Goal: Information Seeking & Learning: Learn about a topic

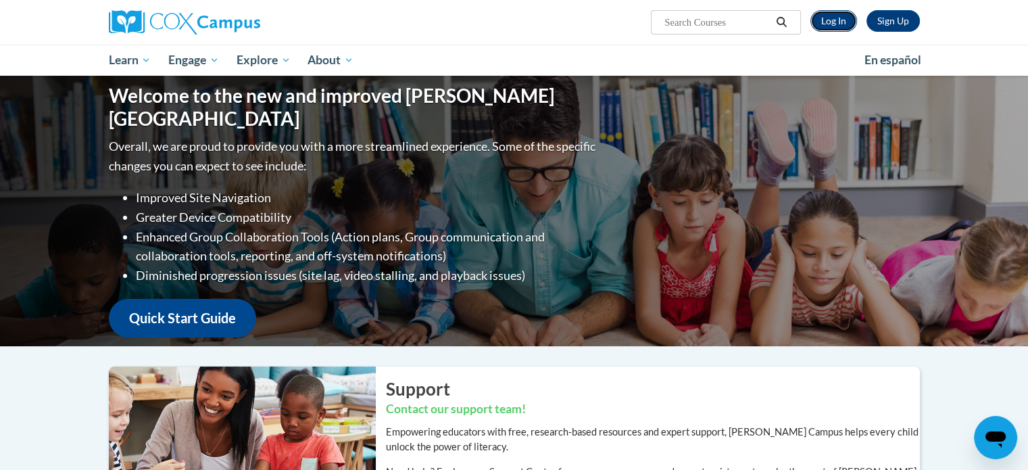
click at [840, 14] on link "Log In" at bounding box center [834, 21] width 47 height 22
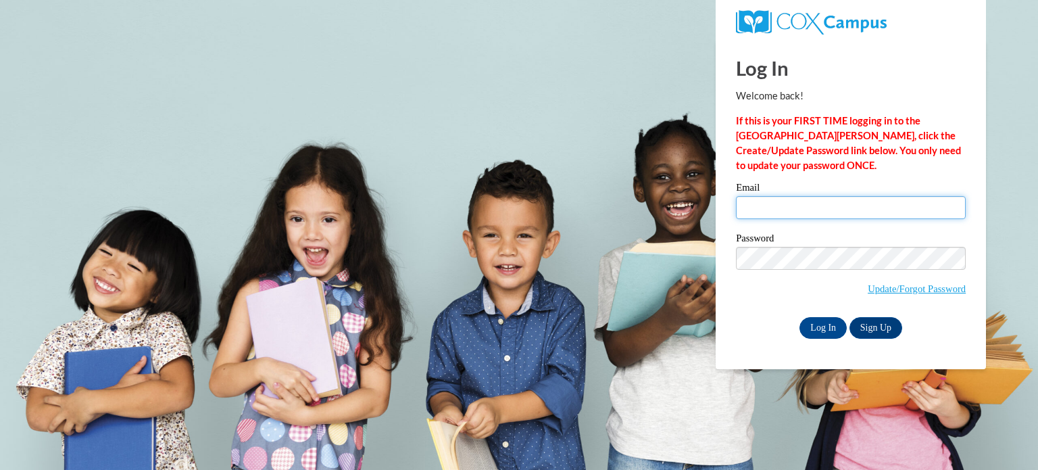
click at [805, 203] on input "Email" at bounding box center [851, 207] width 230 height 23
type input "erikacandler@gmail.com"
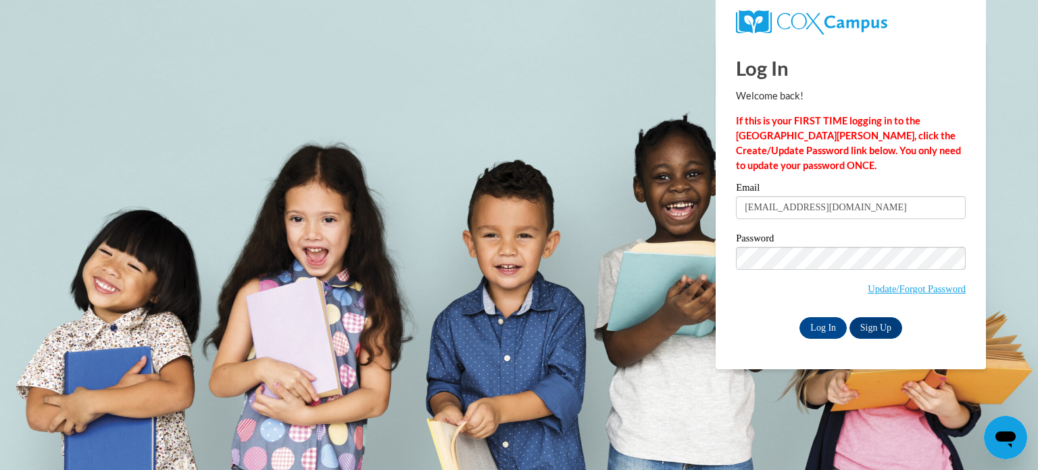
click at [833, 243] on label "Password" at bounding box center [851, 240] width 230 height 14
click at [825, 324] on input "Log In" at bounding box center [823, 328] width 47 height 22
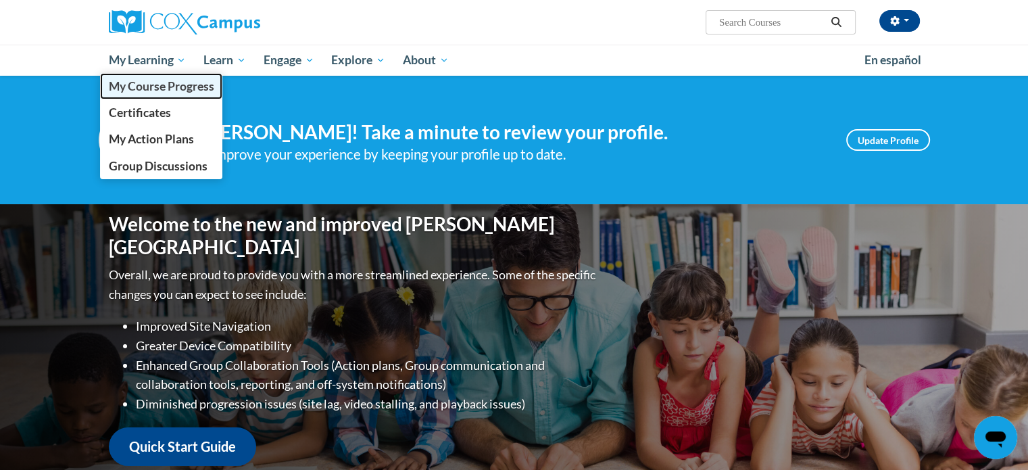
click at [165, 91] on span "My Course Progress" at bounding box center [160, 86] width 105 height 14
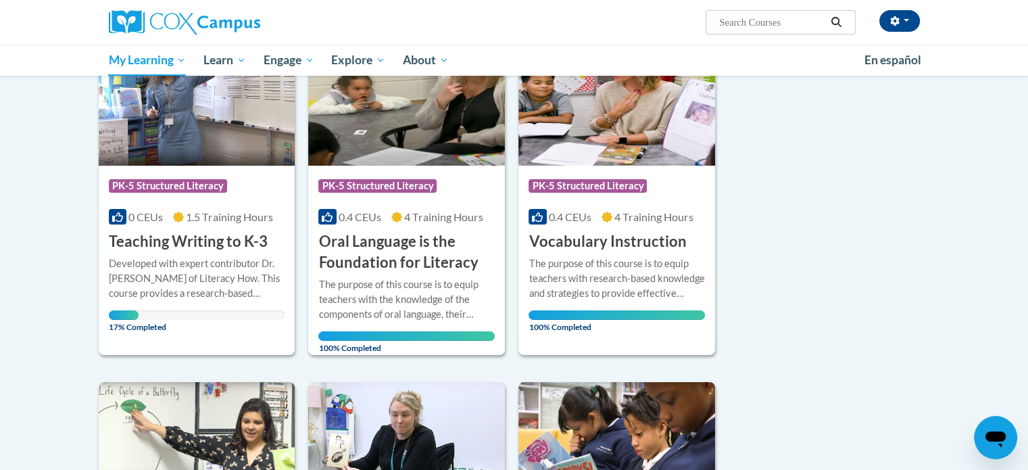
scroll to position [222, 0]
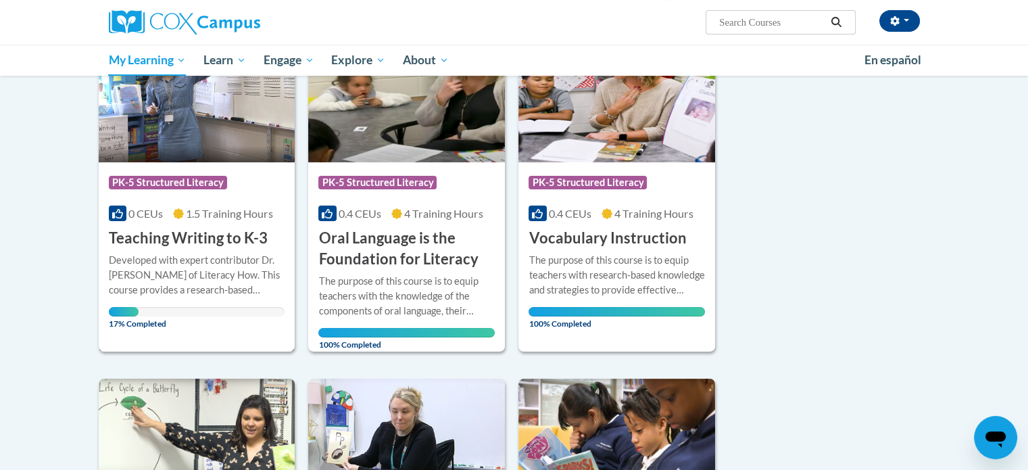
click at [206, 243] on h3 "Teaching Writing to K-3" at bounding box center [188, 238] width 159 height 21
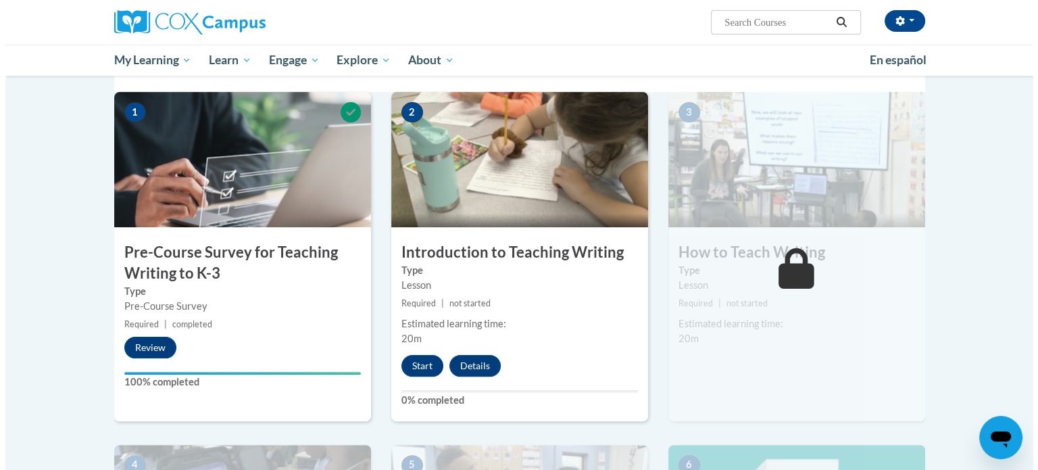
scroll to position [281, 0]
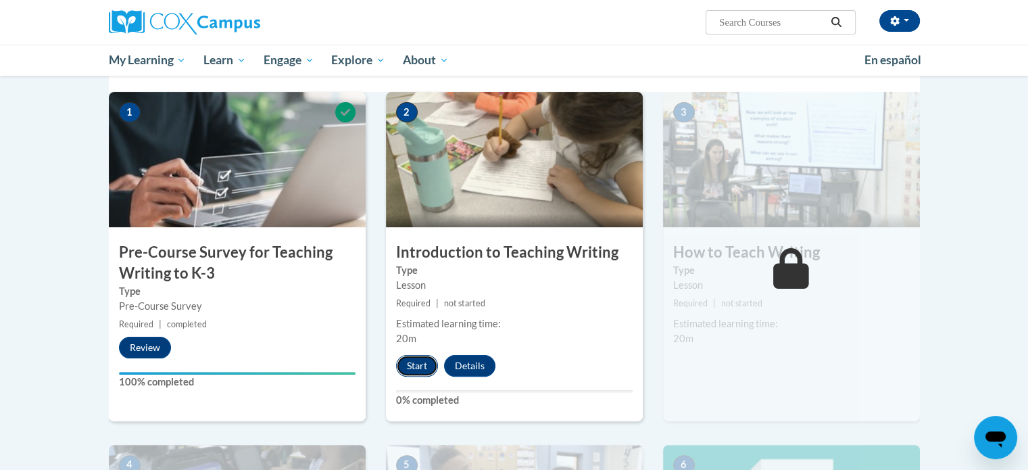
click at [420, 359] on button "Start" at bounding box center [417, 366] width 42 height 22
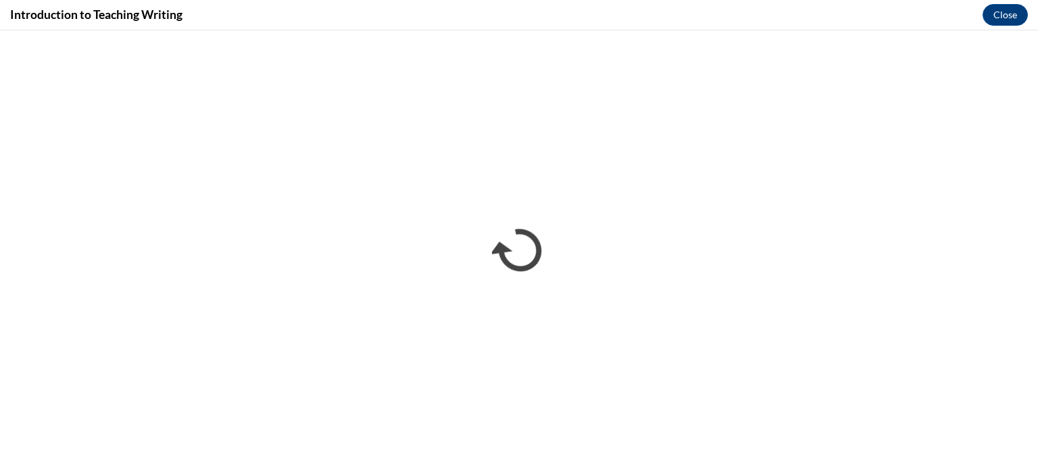
scroll to position [0, 0]
